Goal: Information Seeking & Learning: Learn about a topic

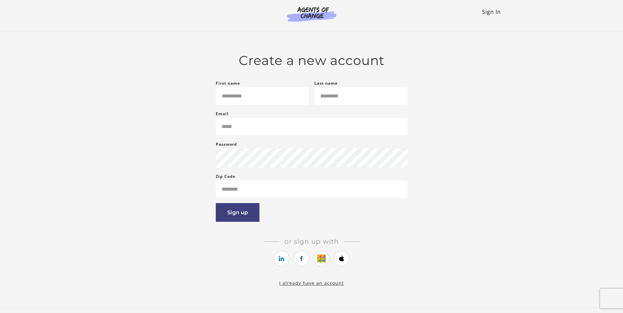
click at [497, 10] on link "Sign In" at bounding box center [491, 11] width 19 height 7
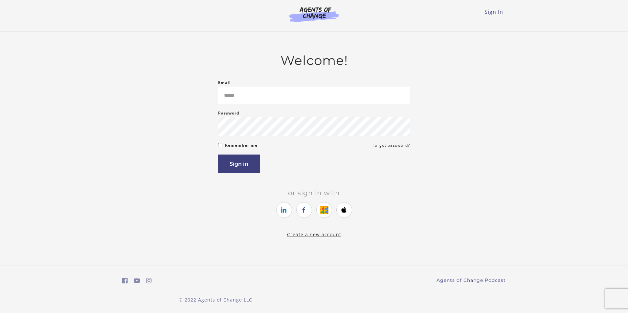
click at [273, 106] on form "Email Please enter a valid email address Password Password must be at least 8 c…" at bounding box center [314, 126] width 192 height 95
click at [271, 104] on input "Email" at bounding box center [314, 95] width 192 height 17
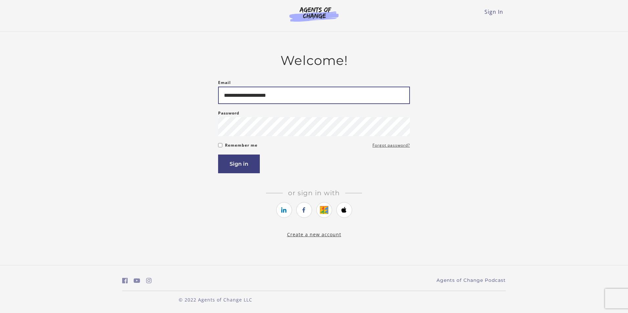
type input "**********"
click at [218, 155] on button "Sign in" at bounding box center [239, 164] width 42 height 19
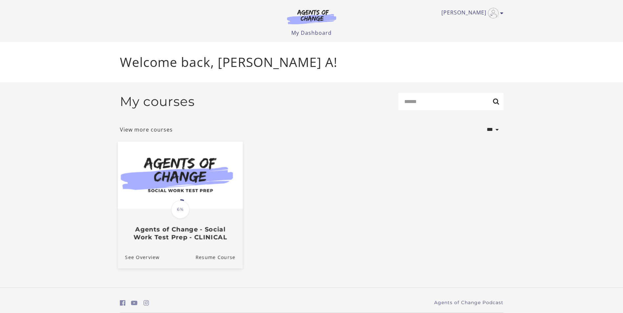
click at [175, 225] on div "Translation missing: en.liquid.partials.dashboard_course_card.progress_descript…" at bounding box center [180, 226] width 125 height 32
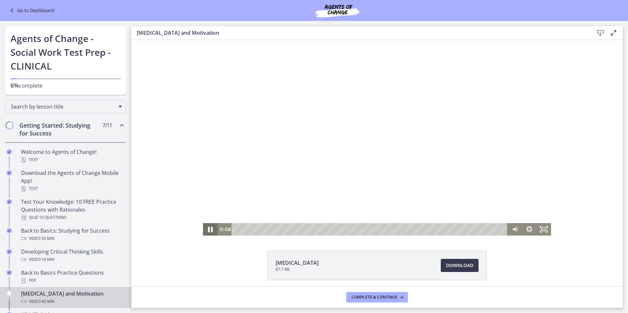
click at [206, 231] on icon "Pause" at bounding box center [210, 229] width 17 height 15
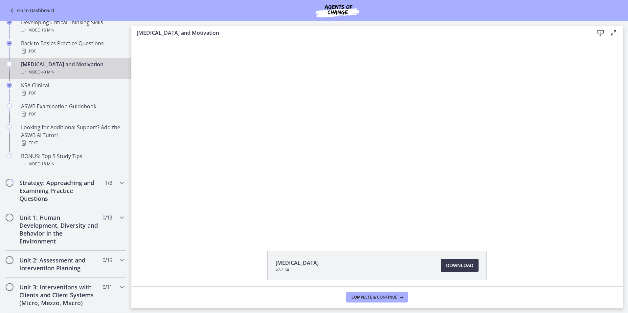
scroll to position [230, 0]
click at [11, 186] on span "Chapters" at bounding box center [10, 183] width 8 height 8
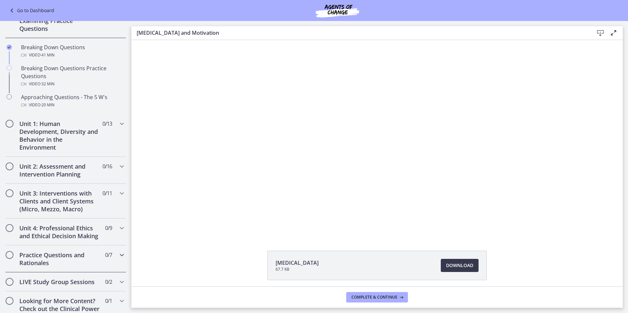
scroll to position [139, 0]
click at [47, 134] on h2 "Unit 1: Human Development, Diversity and Behavior in the Environment" at bounding box center [59, 137] width 80 height 32
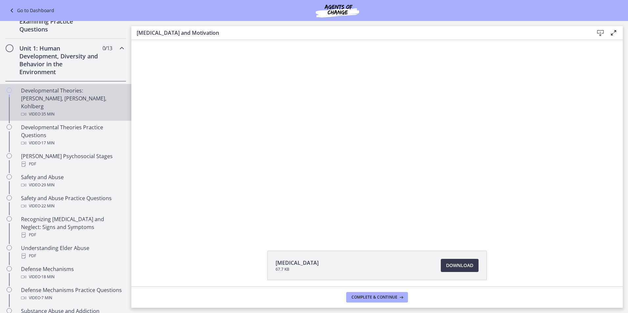
click at [51, 97] on div "Developmental Theories: [PERSON_NAME], [PERSON_NAME], Kohlberg Video · 35 min" at bounding box center [72, 103] width 103 height 32
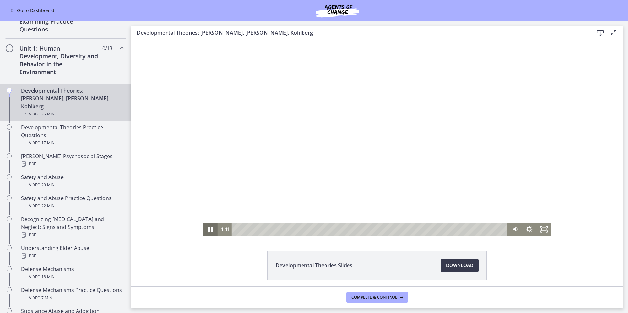
click at [208, 229] on icon "Pause" at bounding box center [210, 229] width 17 height 15
click at [210, 230] on icon "Play Video" at bounding box center [211, 229] width 14 height 12
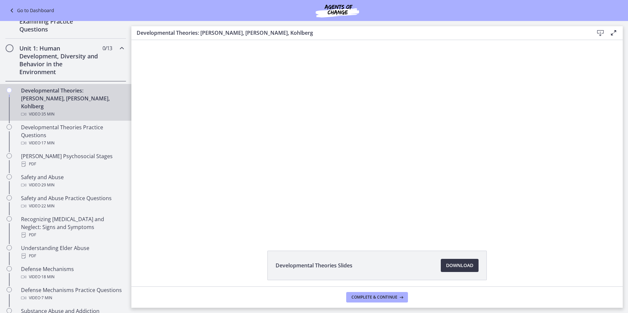
click at [457, 267] on span "Download Opens in a new window" at bounding box center [459, 266] width 27 height 8
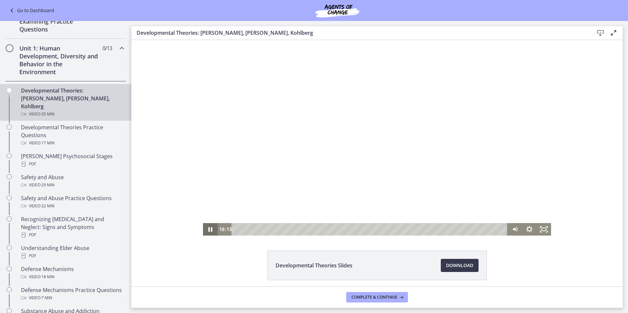
click at [212, 230] on icon "Pause" at bounding box center [210, 229] width 14 height 12
click at [205, 231] on icon "Play Video" at bounding box center [211, 229] width 14 height 12
click at [225, 205] on div at bounding box center [377, 138] width 348 height 196
click at [209, 229] on icon "Play Video" at bounding box center [211, 230] width 5 height 6
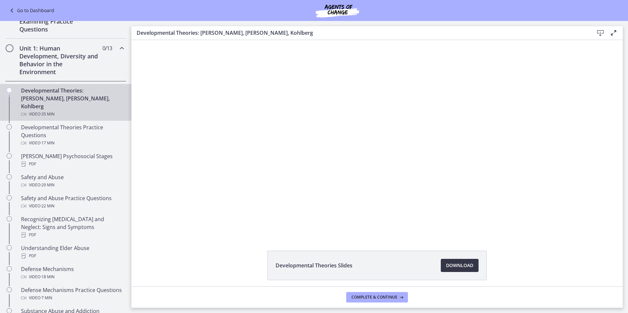
click at [461, 268] on span "Download Opens in a new window" at bounding box center [459, 266] width 27 height 8
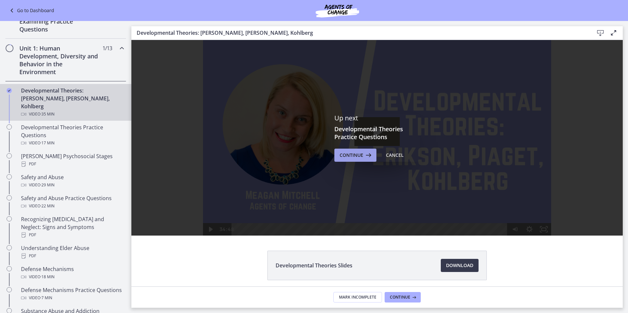
click at [350, 158] on span "Continue" at bounding box center [352, 155] width 24 height 8
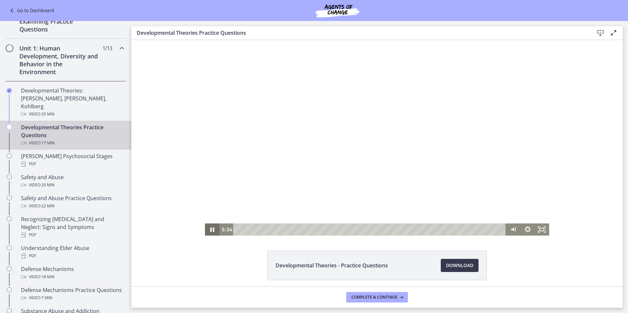
click at [208, 231] on icon "Pause" at bounding box center [212, 230] width 14 height 12
click at [211, 228] on icon "Play Video" at bounding box center [213, 230] width 14 height 12
click at [210, 232] on icon "Pause" at bounding box center [212, 230] width 14 height 12
click at [391, 109] on div at bounding box center [377, 138] width 344 height 196
click at [212, 229] on icon "Pause" at bounding box center [212, 230] width 14 height 12
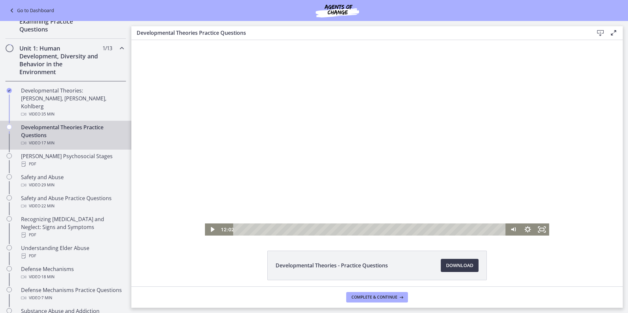
click at [356, 137] on div at bounding box center [377, 138] width 344 height 196
click at [416, 229] on div "11:44" at bounding box center [371, 230] width 264 height 12
click at [208, 234] on icon "Pause" at bounding box center [212, 229] width 17 height 14
click at [433, 93] on div at bounding box center [377, 138] width 344 height 196
click at [420, 230] on div "12:02" at bounding box center [371, 230] width 264 height 12
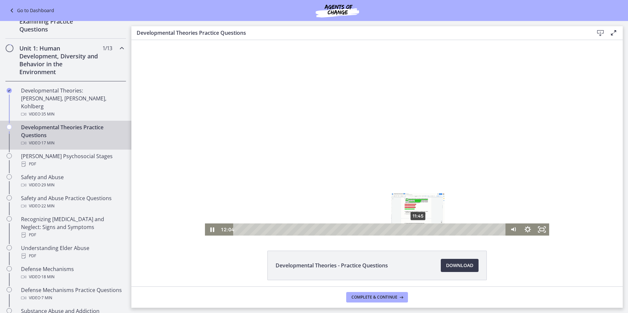
click at [416, 231] on div "11:45" at bounding box center [371, 230] width 264 height 12
click at [211, 227] on icon "Pause" at bounding box center [212, 229] width 17 height 14
click at [211, 227] on icon "Play Video" at bounding box center [212, 229] width 17 height 14
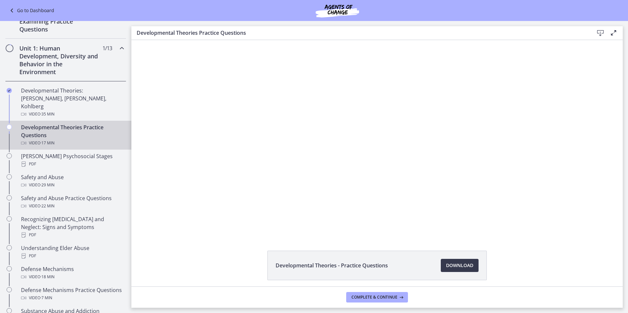
click at [600, 99] on div "Click for sound @keyframes VOLUME_SMALL_WAVE_FLASH { 0% { opacity: 0; } 33% { o…" at bounding box center [377, 138] width 492 height 196
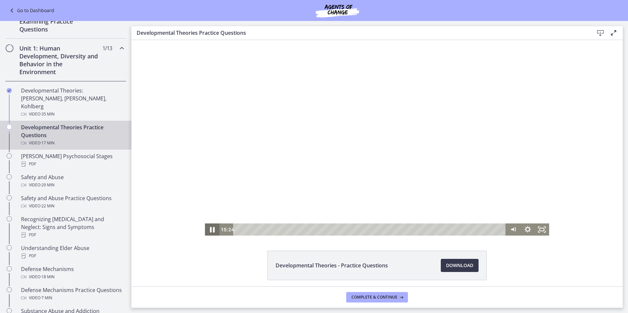
click at [209, 234] on icon "Pause" at bounding box center [212, 229] width 17 height 14
